Goal: Transaction & Acquisition: Purchase product/service

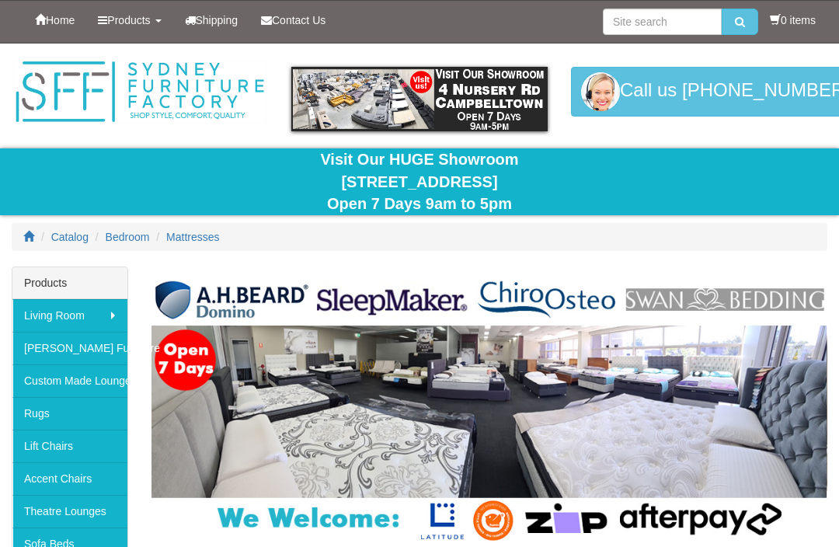
click at [214, 236] on span "Mattresses" at bounding box center [192, 237] width 53 height 12
click at [689, 18] on input "search" at bounding box center [662, 22] width 119 height 26
type input "Single mattress"
click at [736, 22] on button "submit" at bounding box center [740, 22] width 37 height 26
